Goal: Check status: Check status

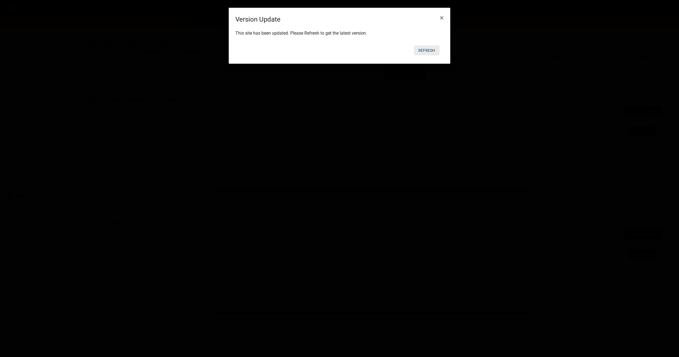
click at [425, 50] on button "Refresh" at bounding box center [426, 50] width 25 height 10
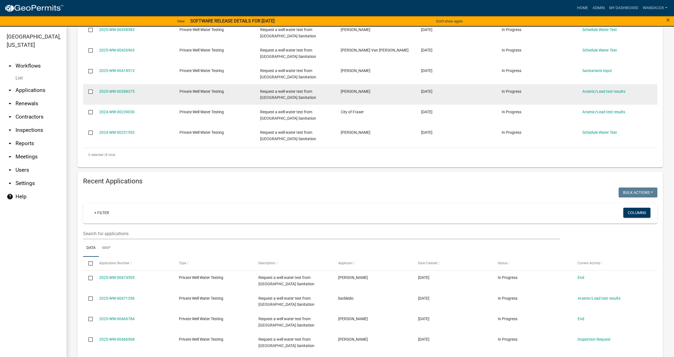
scroll to position [242, 0]
